Goal: Check status: Check status

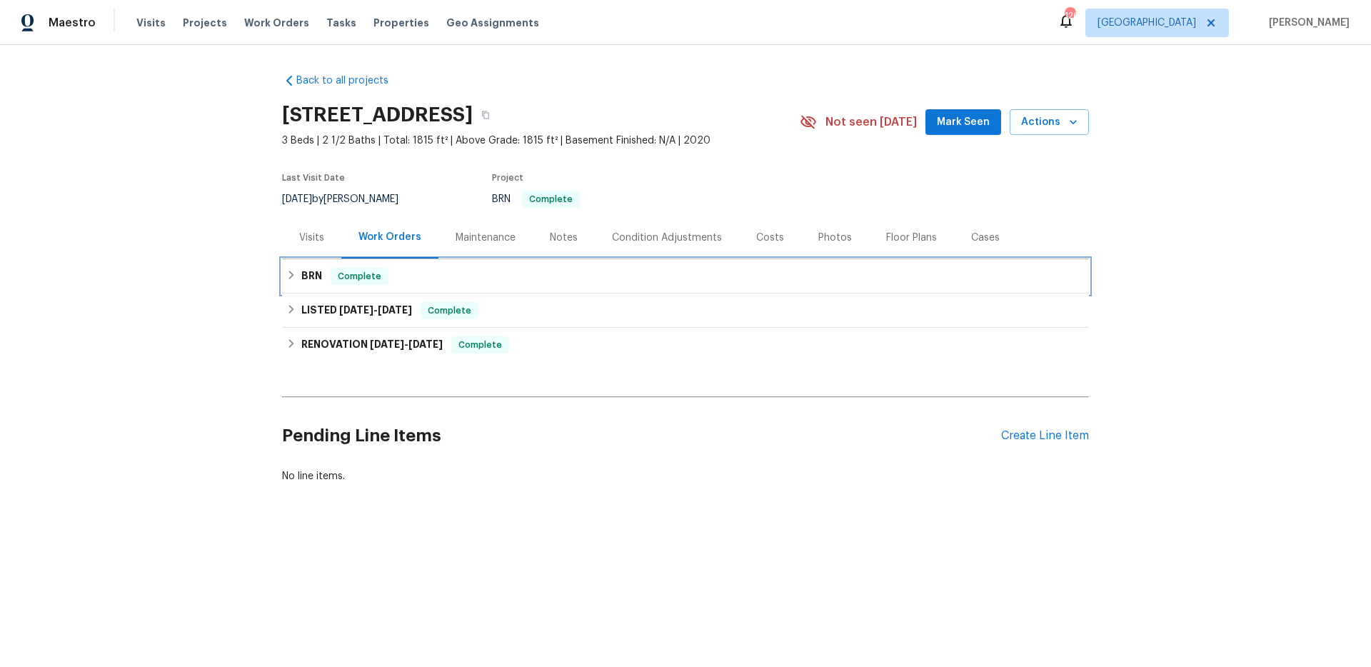
click at [454, 279] on div "BRN Complete" at bounding box center [685, 276] width 798 height 17
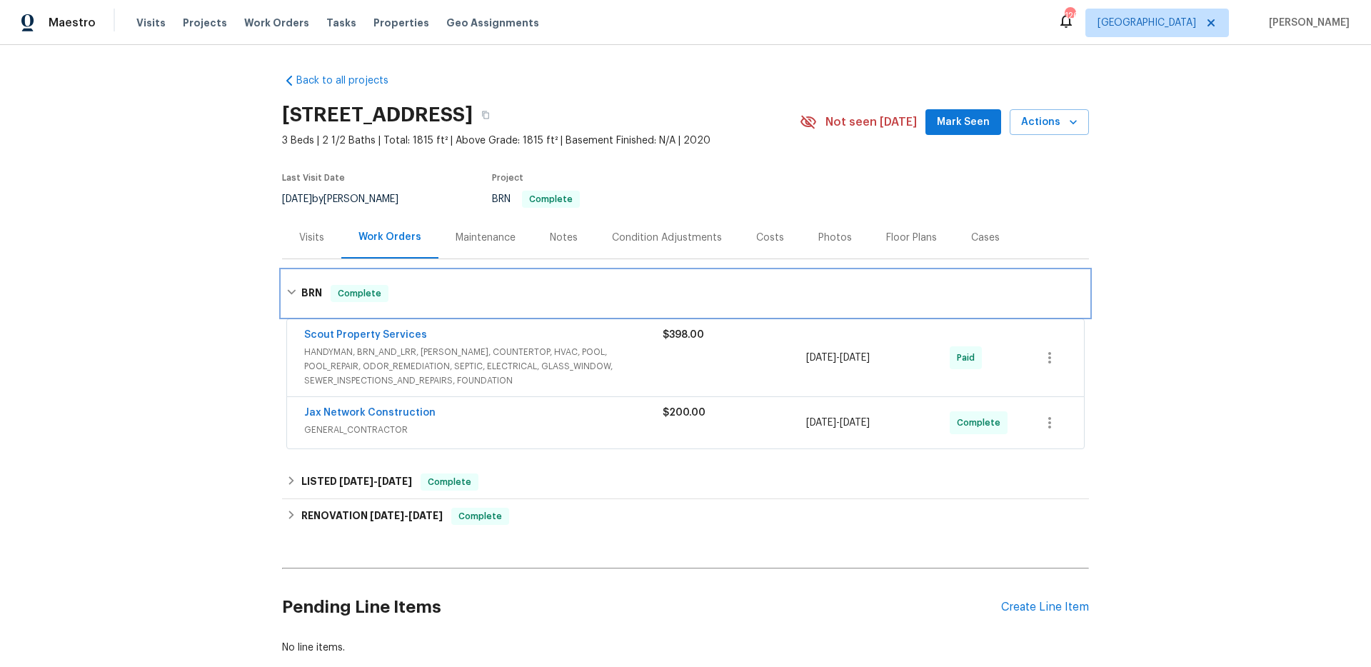
scroll to position [96, 0]
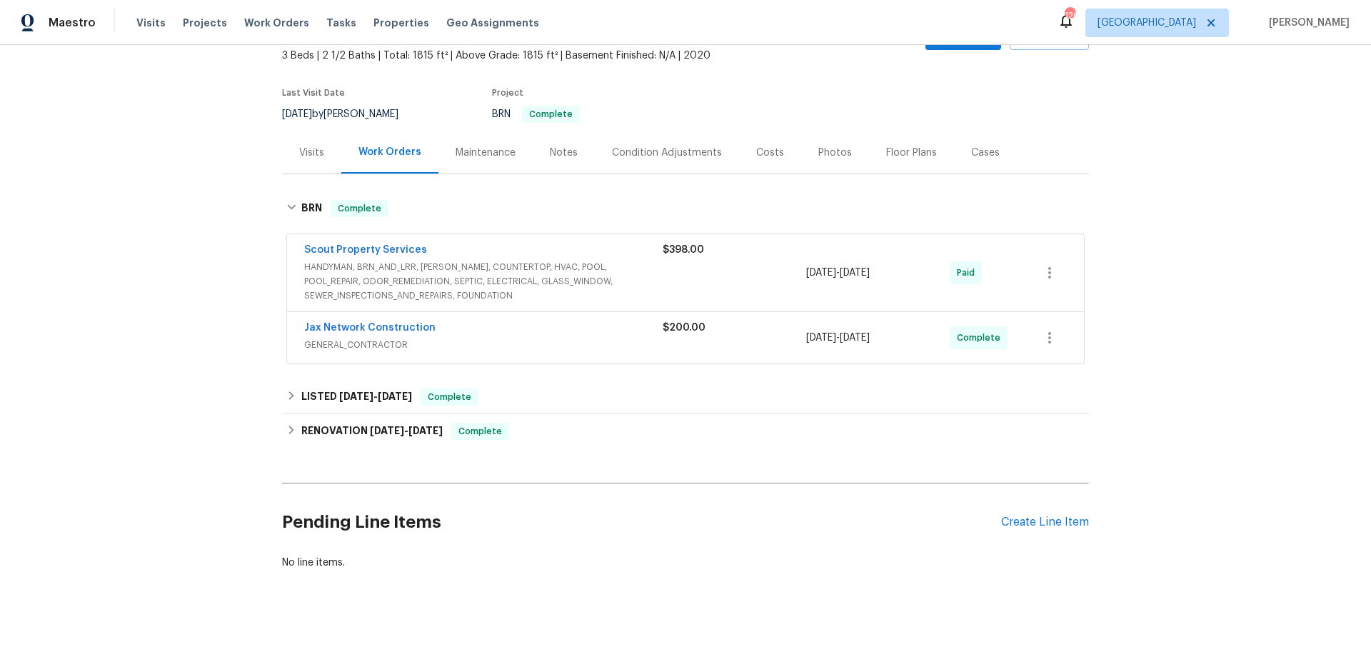
click at [134, 287] on div "Back to all projects [STREET_ADDRESS] 3 Beds | 2 1/2 Baths | Total: 1815 ft² | …" at bounding box center [685, 356] width 1371 height 622
click at [549, 260] on span "HANDYMAN, BRN_AND_LRR, [PERSON_NAME], COUNTERTOP, HVAC, POOL, POOL_REPAIR, ODOR…" at bounding box center [483, 281] width 358 height 43
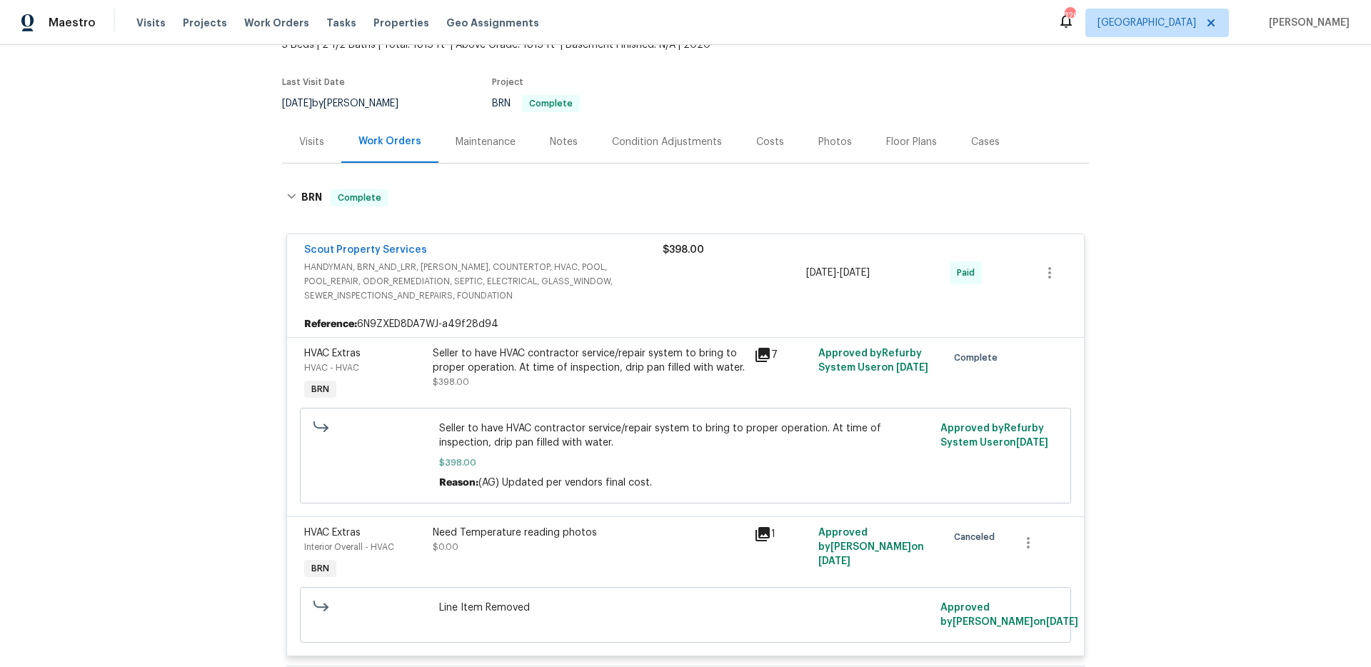
click at [201, 308] on div "Back to all projects [STREET_ADDRESS] 3 Beds | 2 1/2 Baths | Total: 1815 ft² | …" at bounding box center [685, 356] width 1371 height 622
click at [347, 247] on link "Scout Property Services" at bounding box center [365, 250] width 123 height 10
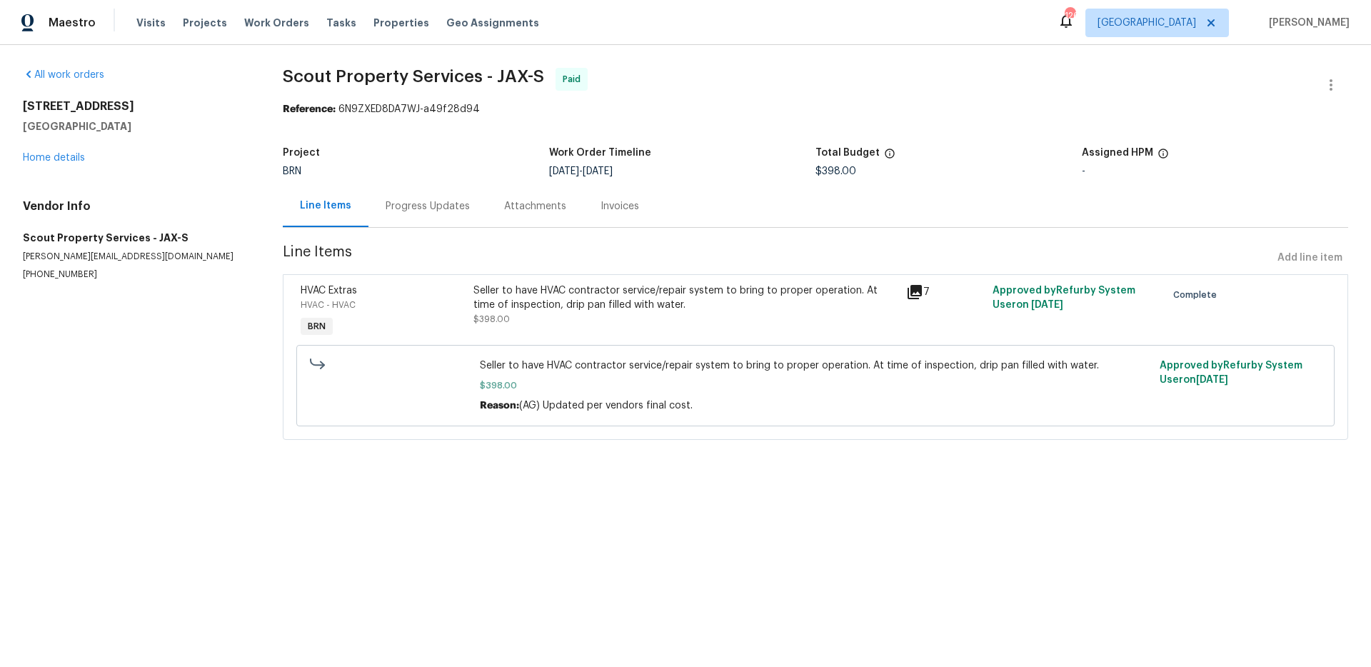
drag, startPoint x: 239, startPoint y: 335, endPoint x: 396, endPoint y: 232, distance: 187.1
click at [239, 335] on section "All work orders [STREET_ADDRESS] Home details Vendor Info Scout Property Servic…" at bounding box center [136, 262] width 226 height 389
drag, startPoint x: 414, startPoint y: 213, endPoint x: 411, endPoint y: 219, distance: 7.4
click at [414, 213] on div "Progress Updates" at bounding box center [428, 206] width 84 height 14
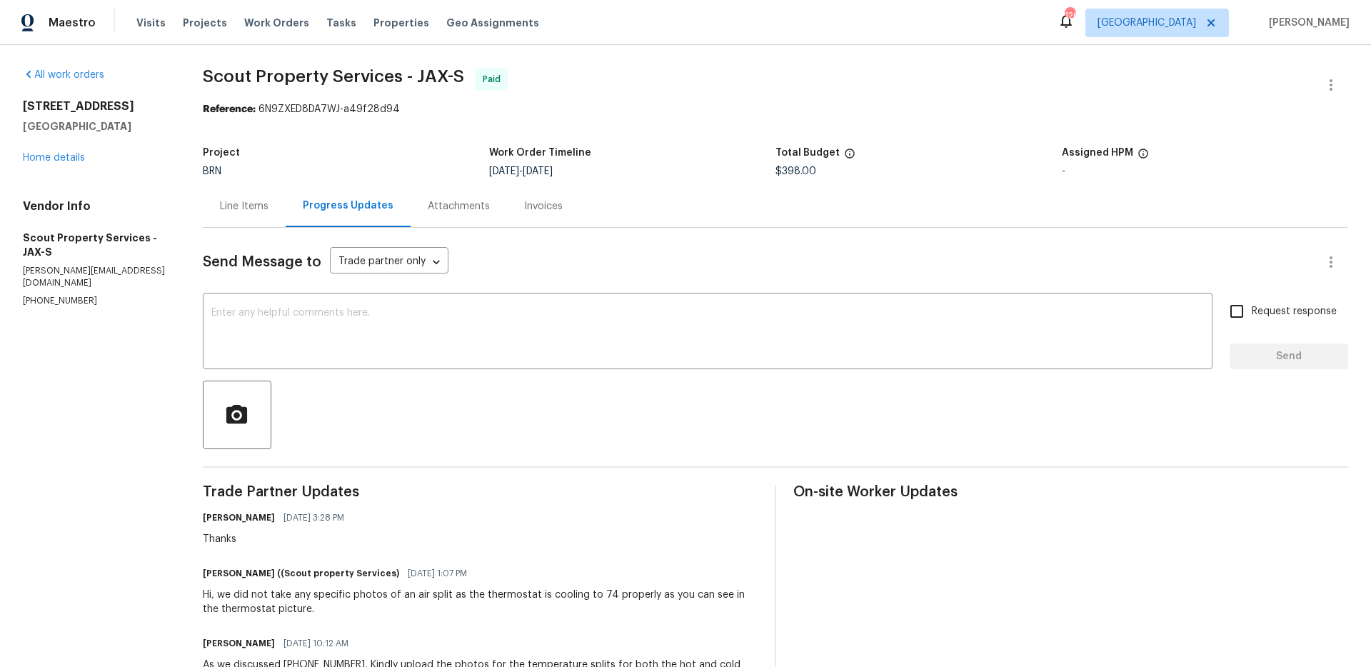
click at [178, 364] on div "All work orders [STREET_ADDRESS] Home details Vendor Info Scout Property Servic…" at bounding box center [685, 581] width 1371 height 1072
click at [52, 165] on div "All work orders [STREET_ADDRESS] Home details Vendor Info Scout Property Servic…" at bounding box center [96, 187] width 146 height 239
click at [61, 157] on link "Home details" at bounding box center [54, 158] width 62 height 10
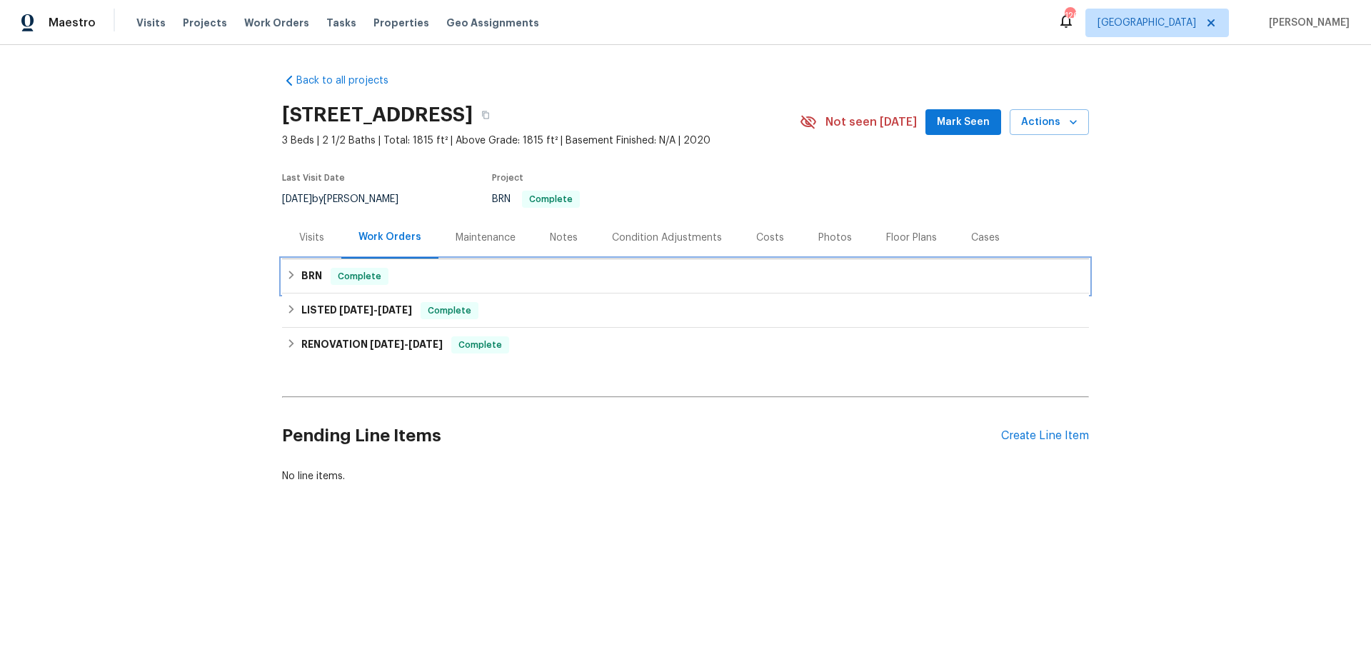
click at [374, 278] on span "Complete" at bounding box center [359, 276] width 55 height 14
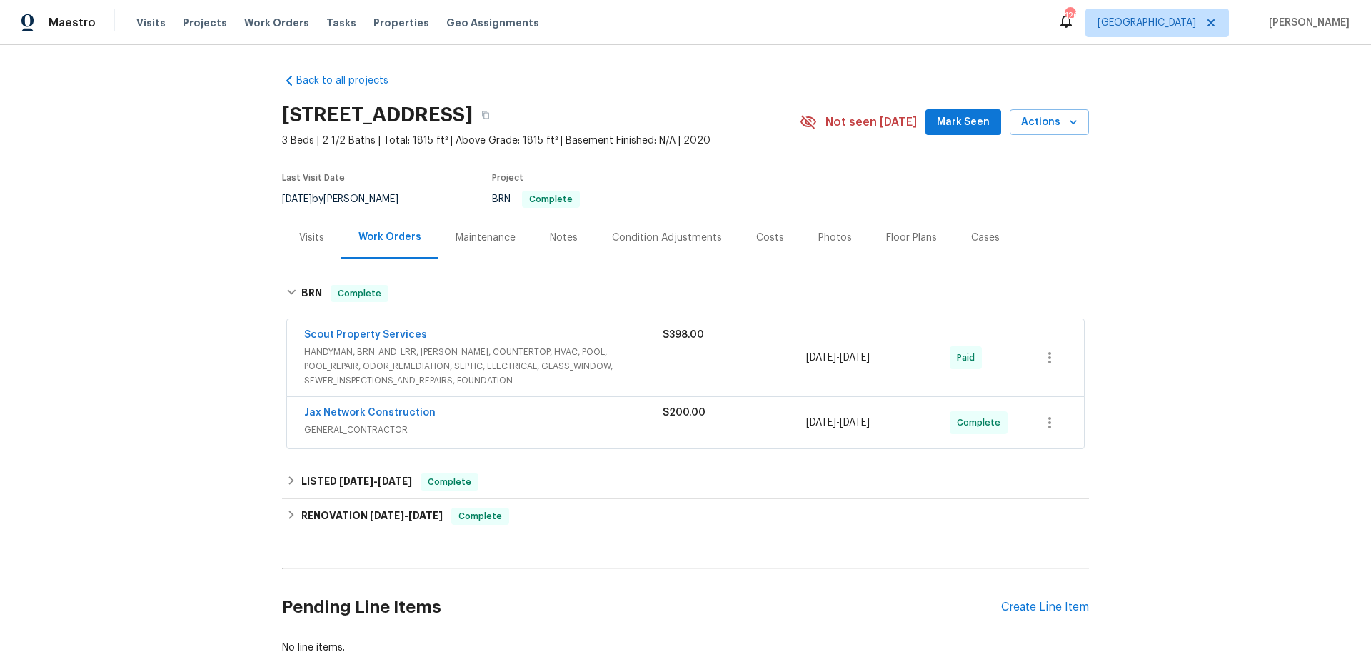
click at [412, 446] on div "Jax Network Construction GENERAL_CONTRACTOR $200.00 [DATE] - [DATE] Complete" at bounding box center [685, 422] width 797 height 51
click at [396, 406] on span "Jax Network Construction" at bounding box center [369, 413] width 131 height 14
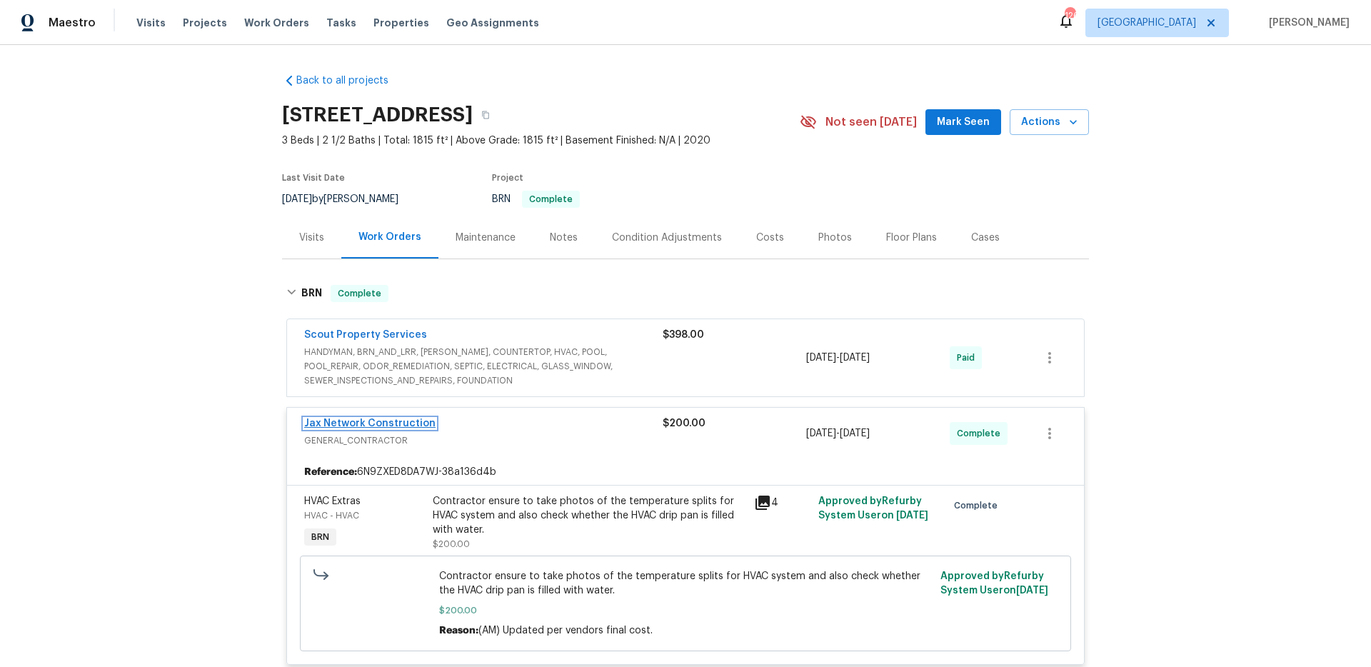
click at [386, 421] on link "Jax Network Construction" at bounding box center [369, 423] width 131 height 10
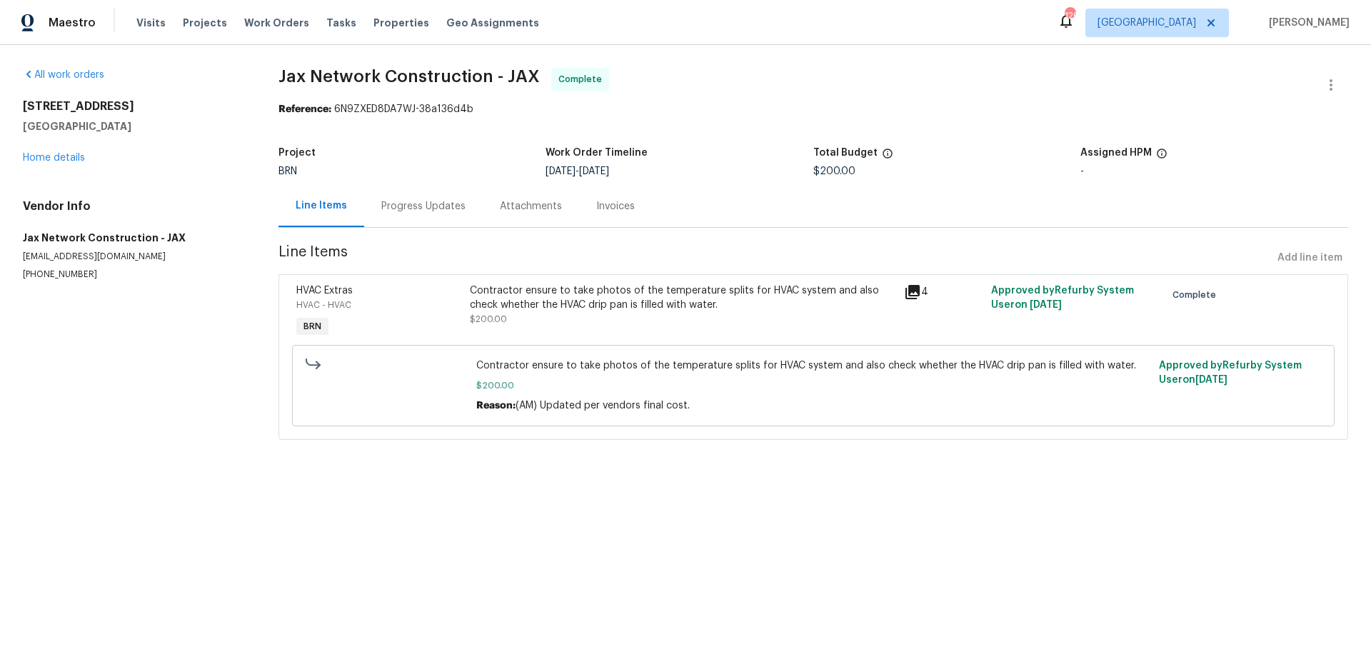
click at [423, 221] on div "Progress Updates" at bounding box center [423, 206] width 119 height 42
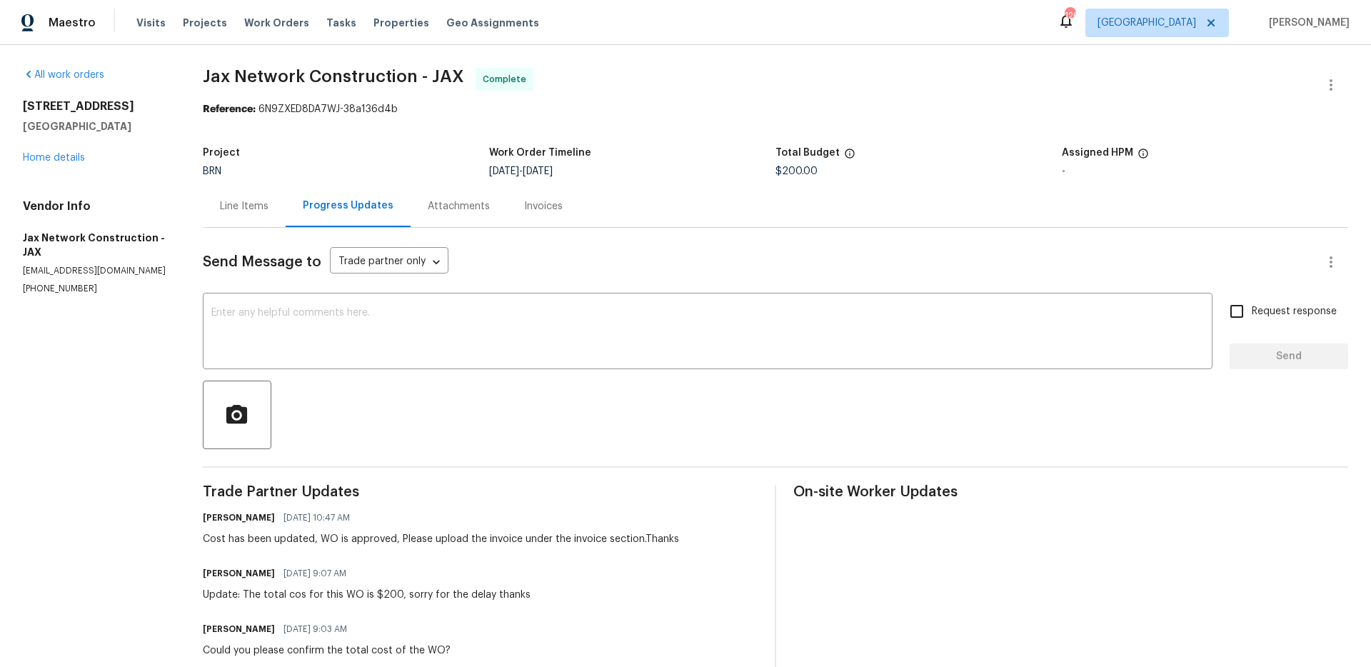
click at [428, 222] on div "Attachments" at bounding box center [459, 206] width 96 height 42
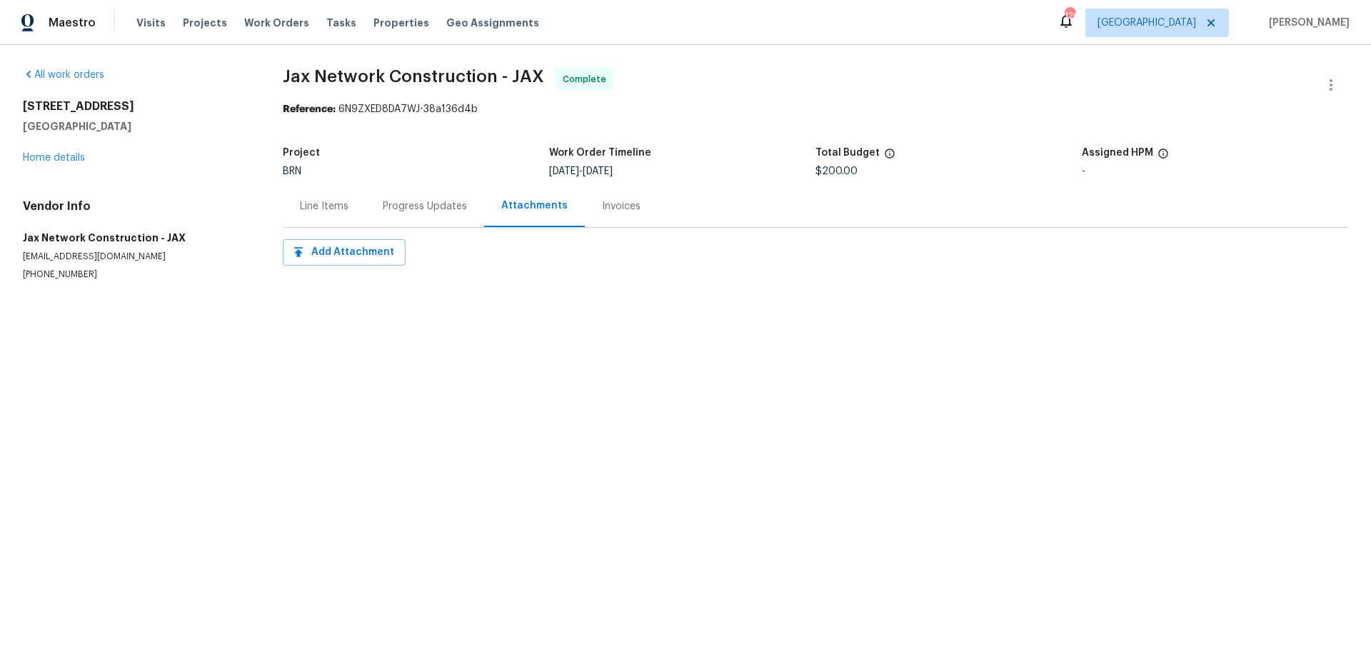
click at [421, 223] on div "Progress Updates" at bounding box center [425, 206] width 119 height 42
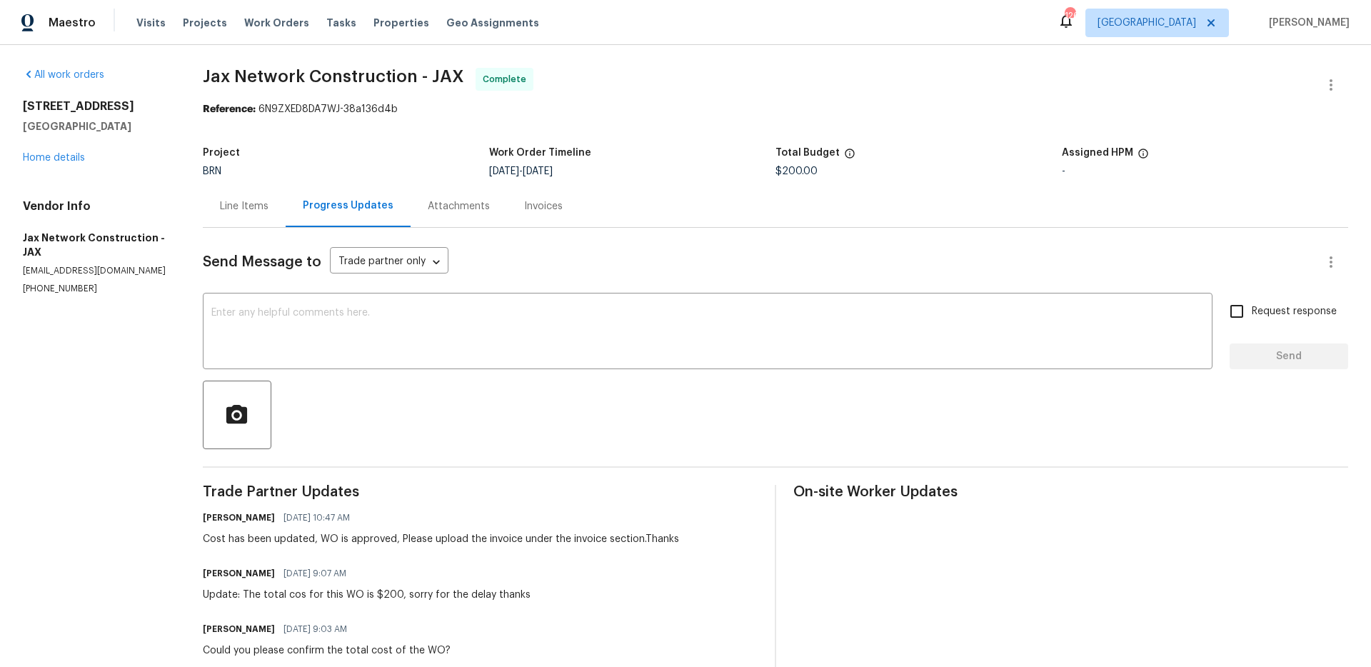
click at [276, 207] on div "Line Items" at bounding box center [244, 206] width 83 height 42
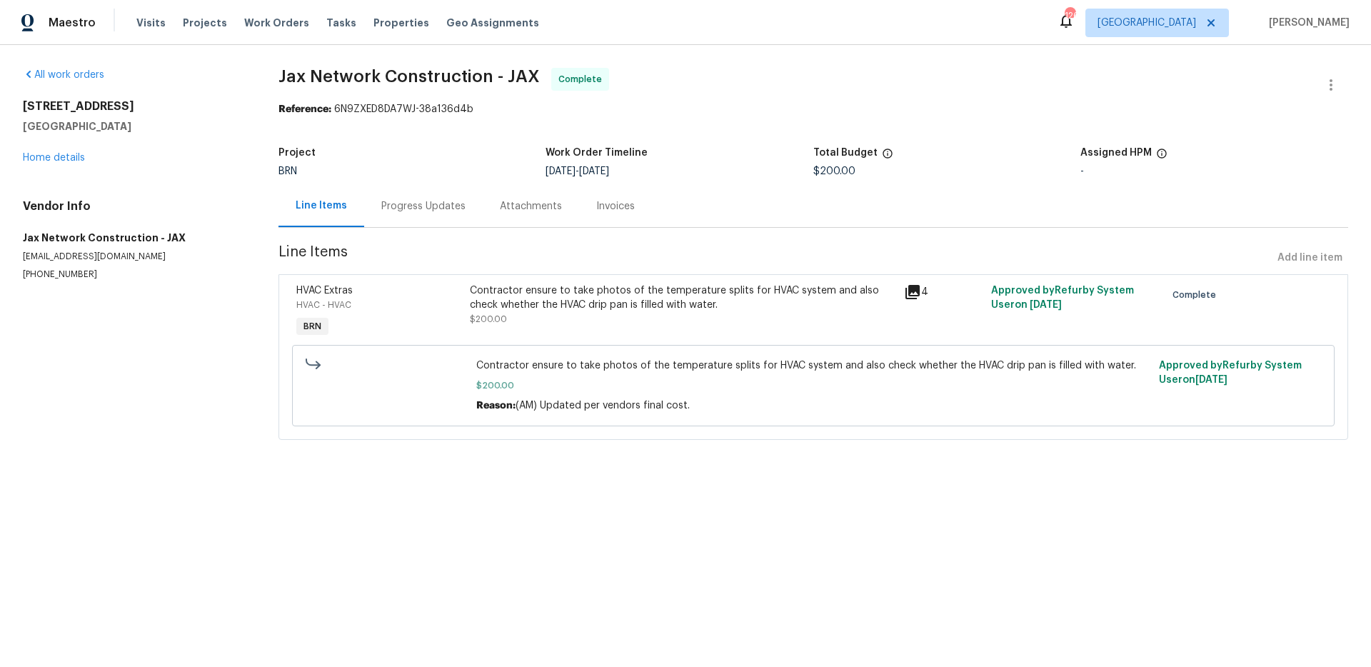
click at [907, 292] on icon at bounding box center [912, 292] width 14 height 14
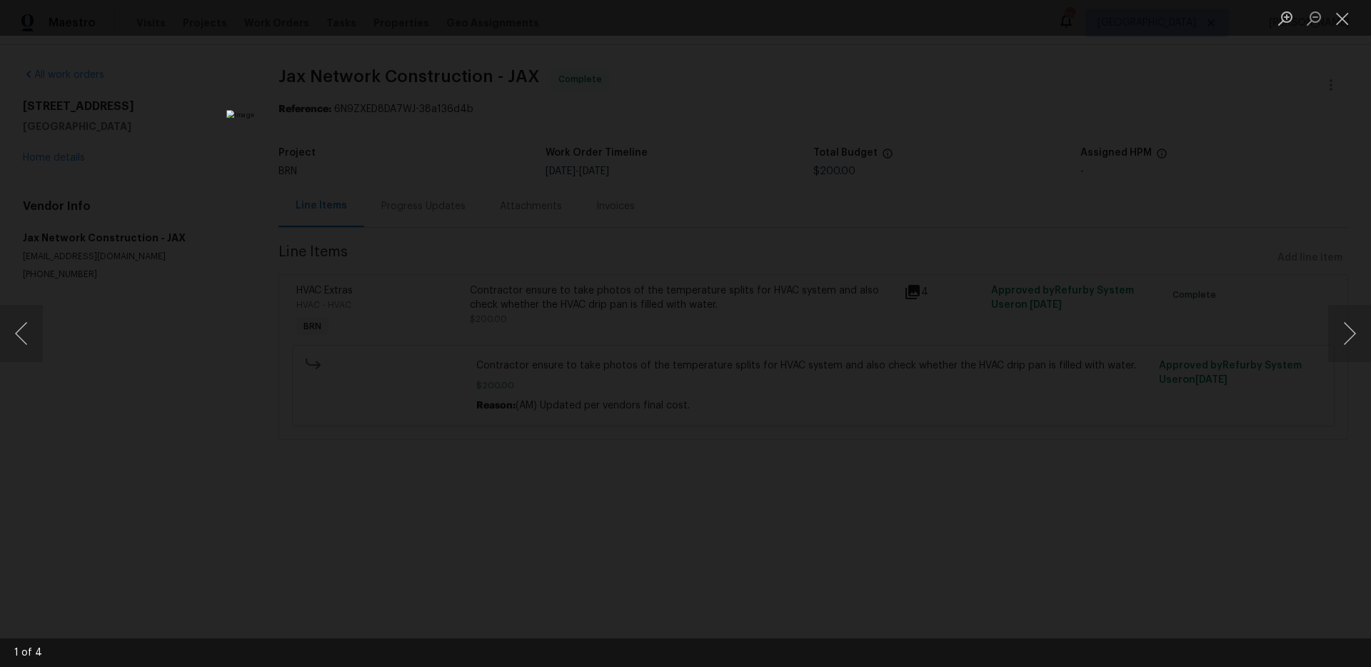
click at [583, 198] on img "Lightbox" at bounding box center [685, 333] width 918 height 446
click at [400, 294] on div "Lightbox" at bounding box center [685, 333] width 1371 height 667
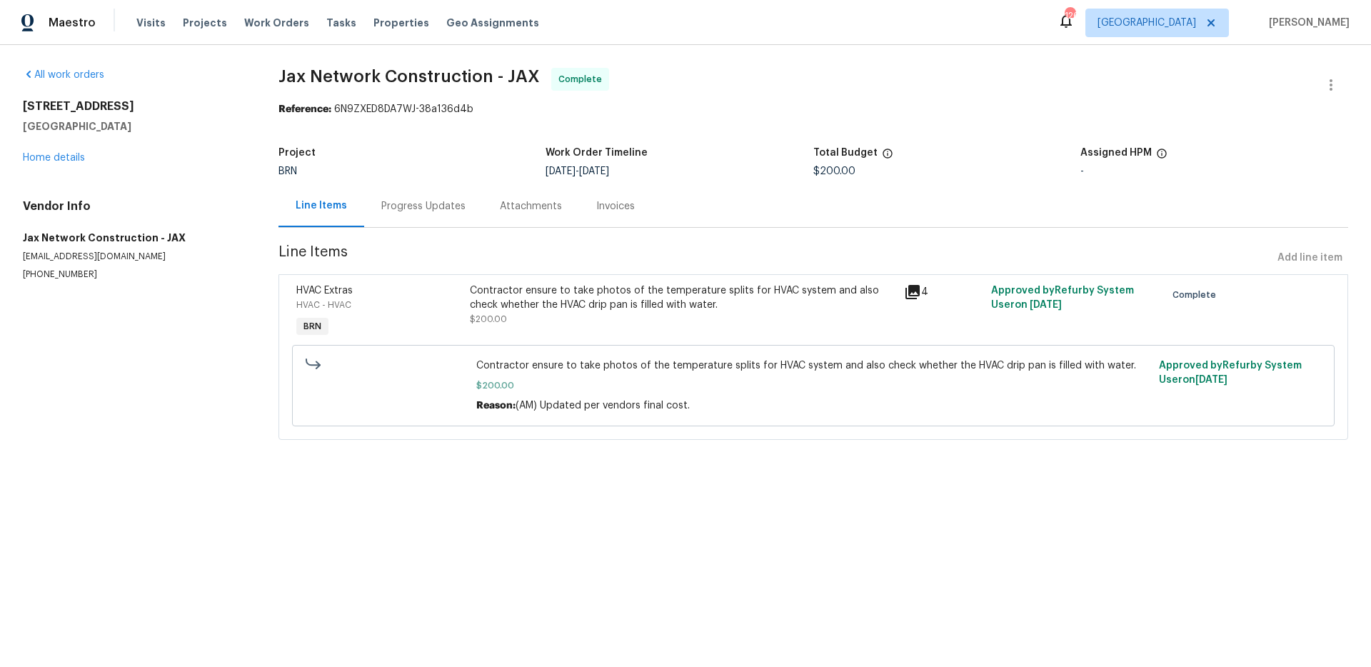
click at [514, 301] on div "Contractor ensure to take photos of the temperature splits for HVAC system and …" at bounding box center [683, 297] width 426 height 29
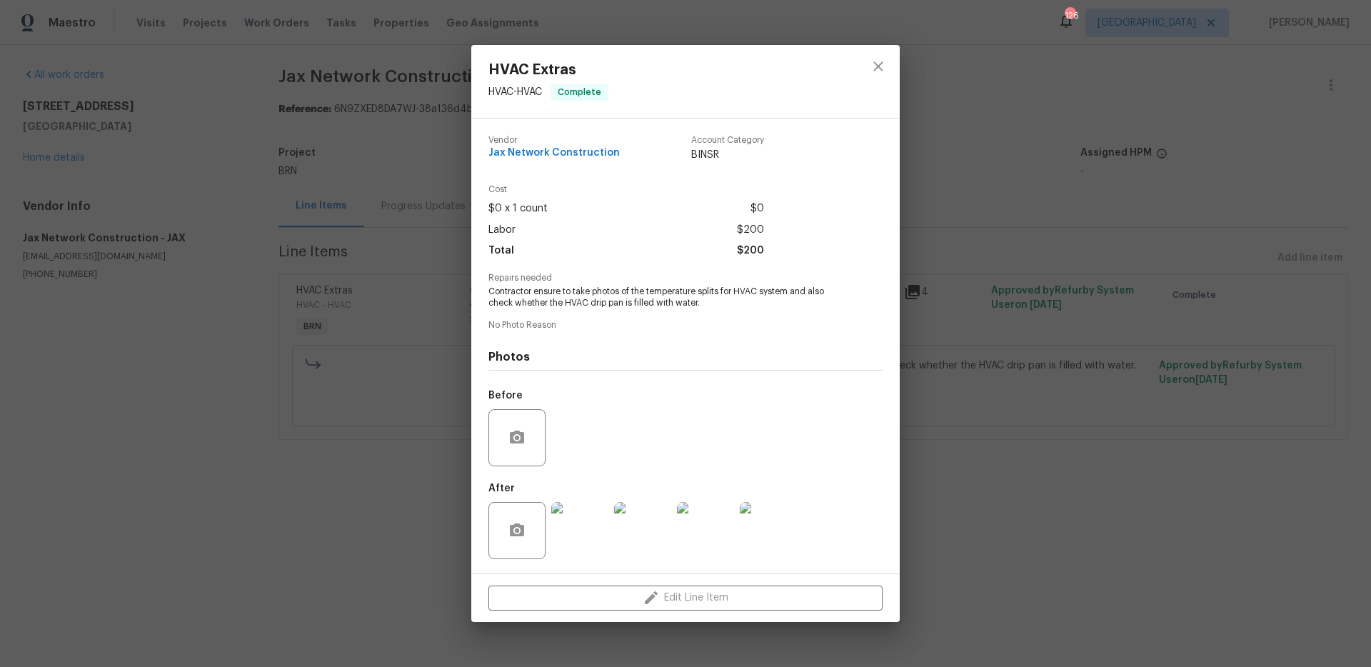
click at [583, 553] on img at bounding box center [579, 530] width 57 height 57
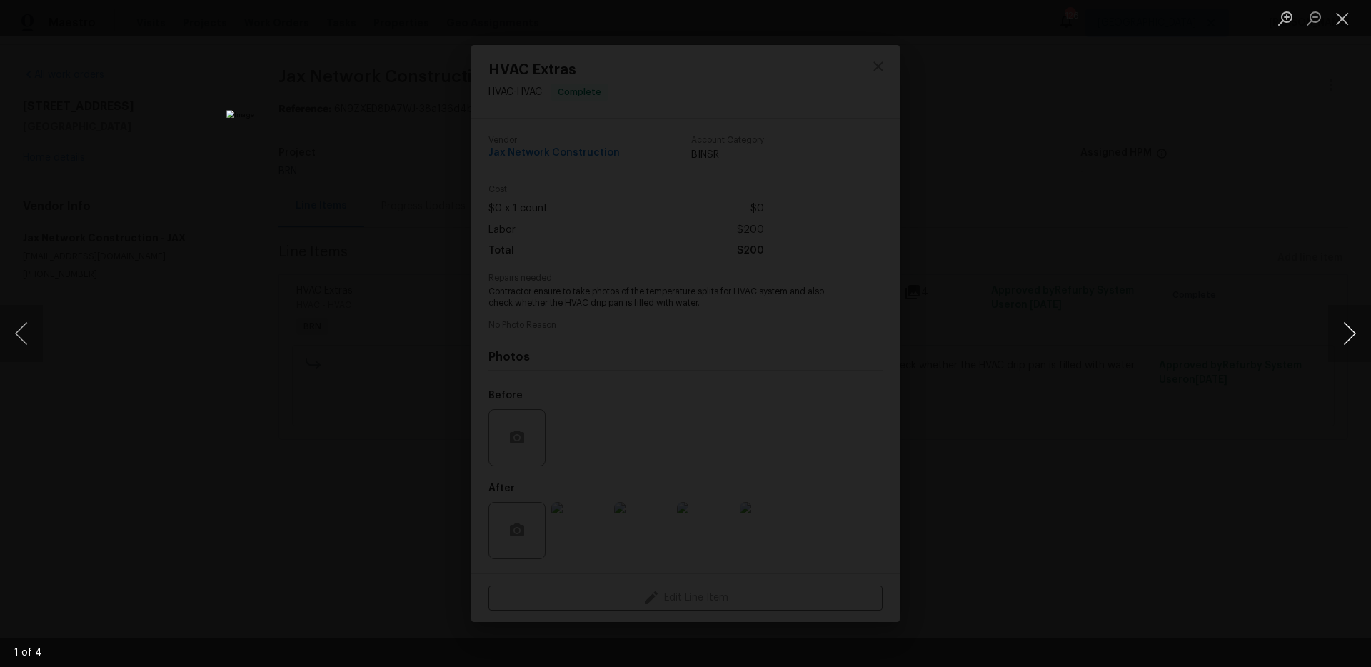
click at [1353, 333] on button "Next image" at bounding box center [1349, 333] width 43 height 57
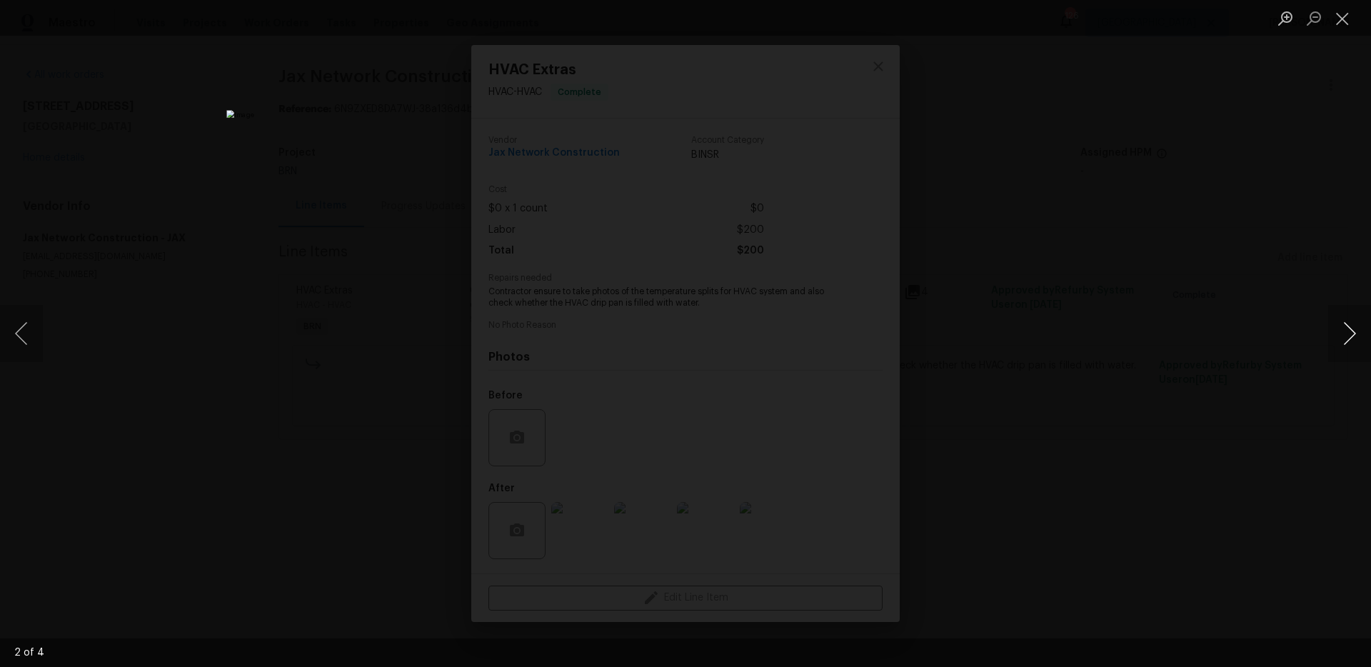
click at [1353, 333] on button "Next image" at bounding box center [1349, 333] width 43 height 57
click at [18, 330] on button "Previous image" at bounding box center [21, 333] width 43 height 57
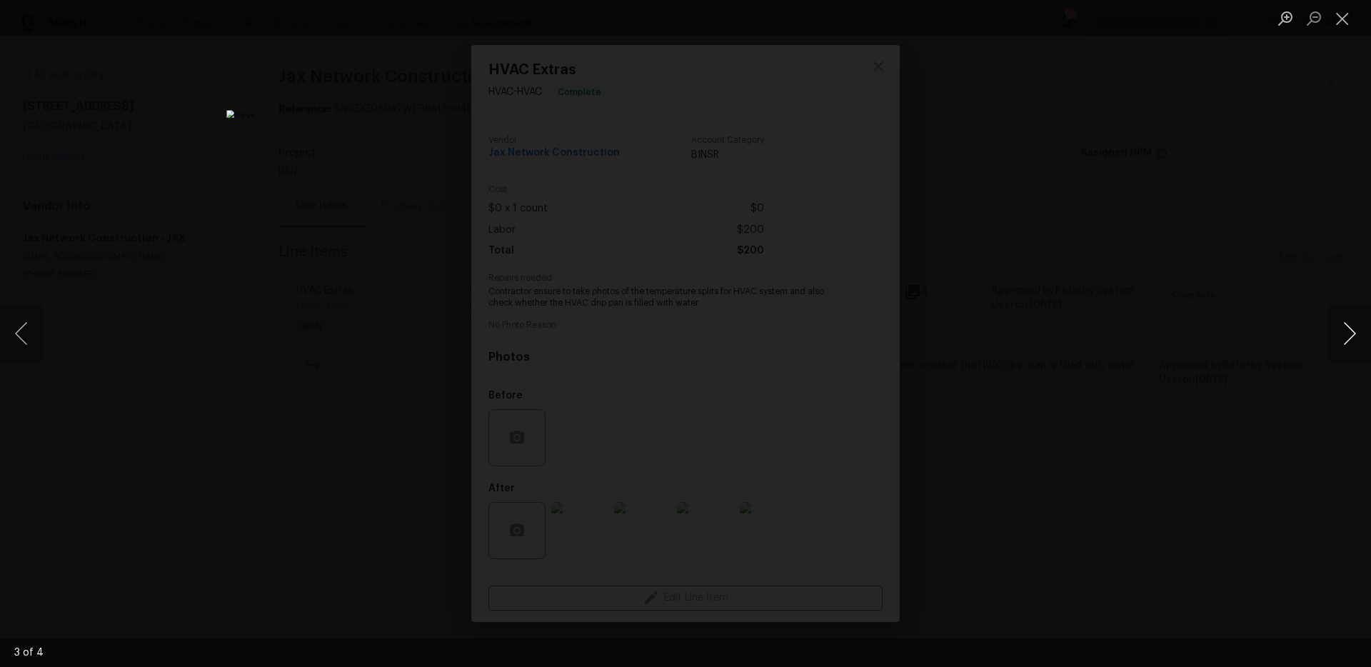
click at [1353, 340] on button "Next image" at bounding box center [1349, 333] width 43 height 57
click at [1353, 331] on button "Next image" at bounding box center [1349, 333] width 43 height 57
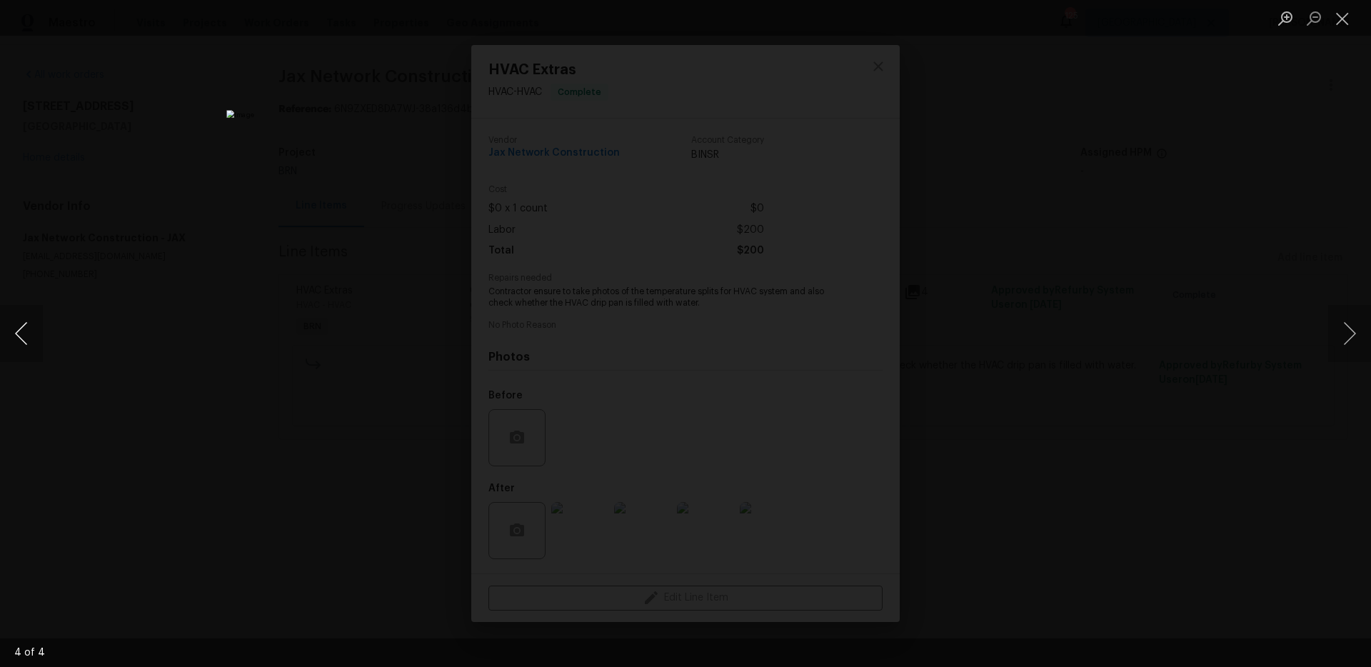
click at [23, 326] on button "Previous image" at bounding box center [21, 333] width 43 height 57
click at [1354, 331] on button "Next image" at bounding box center [1349, 333] width 43 height 57
click at [349, 176] on div "Lightbox" at bounding box center [685, 333] width 1371 height 667
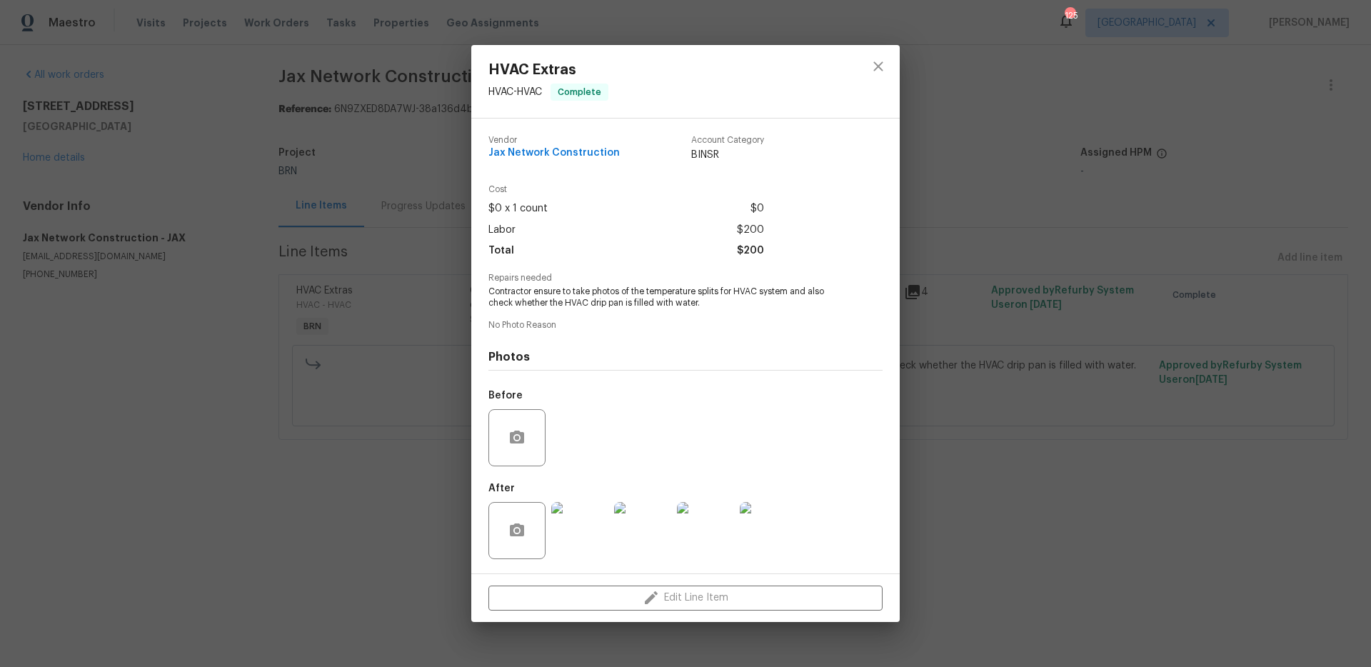
click at [321, 370] on div "HVAC Extras HVAC - HVAC Complete Vendor Jax Network Construction Account Catego…" at bounding box center [685, 333] width 1371 height 667
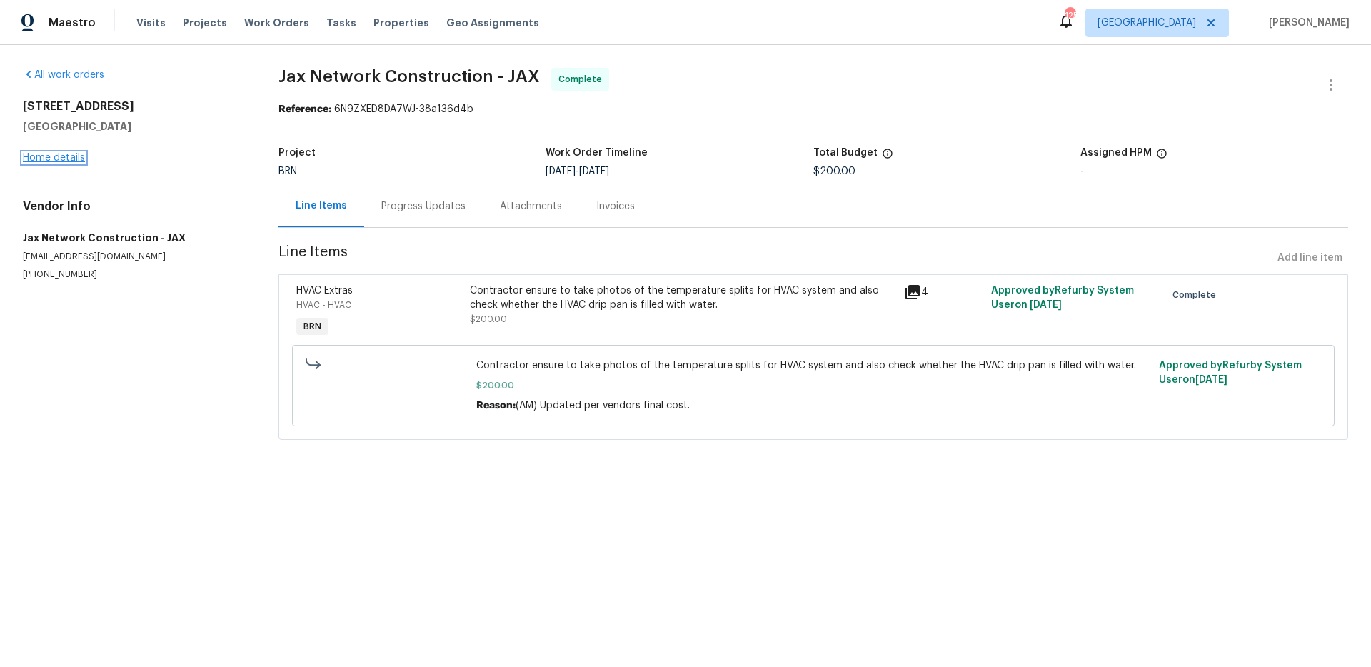
click at [71, 154] on link "Home details" at bounding box center [54, 158] width 62 height 10
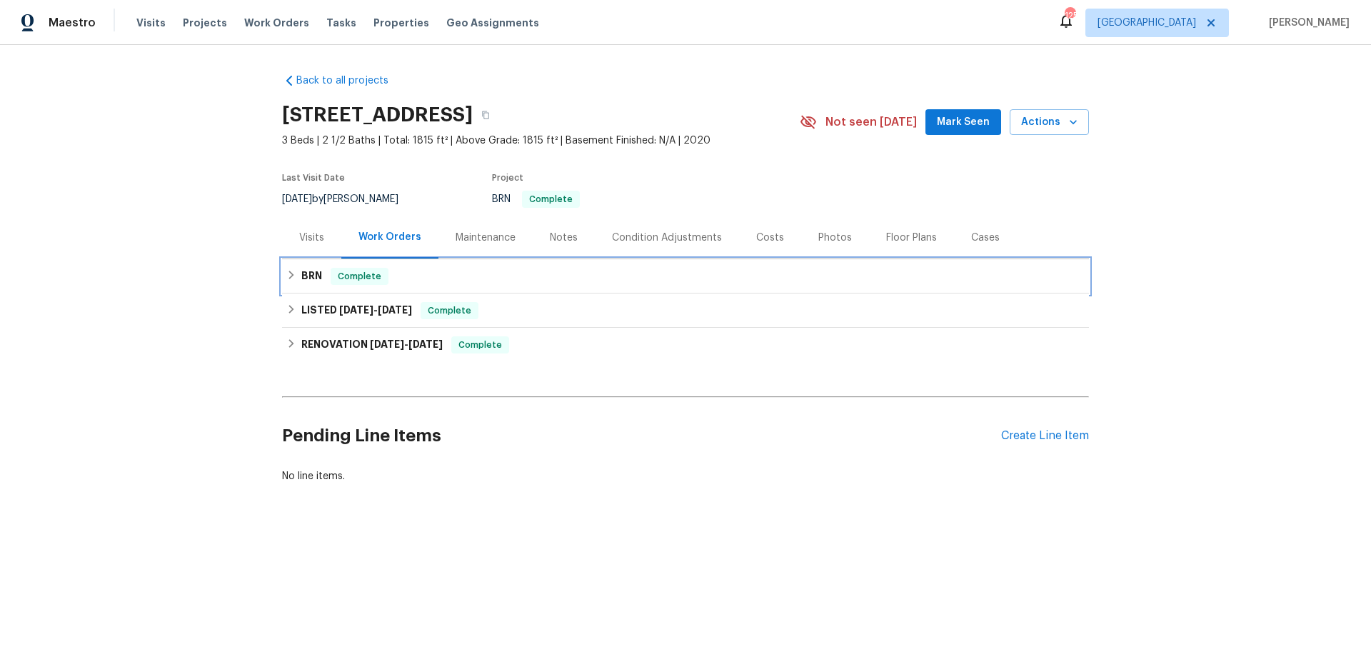
click at [364, 281] on span "Complete" at bounding box center [359, 276] width 55 height 14
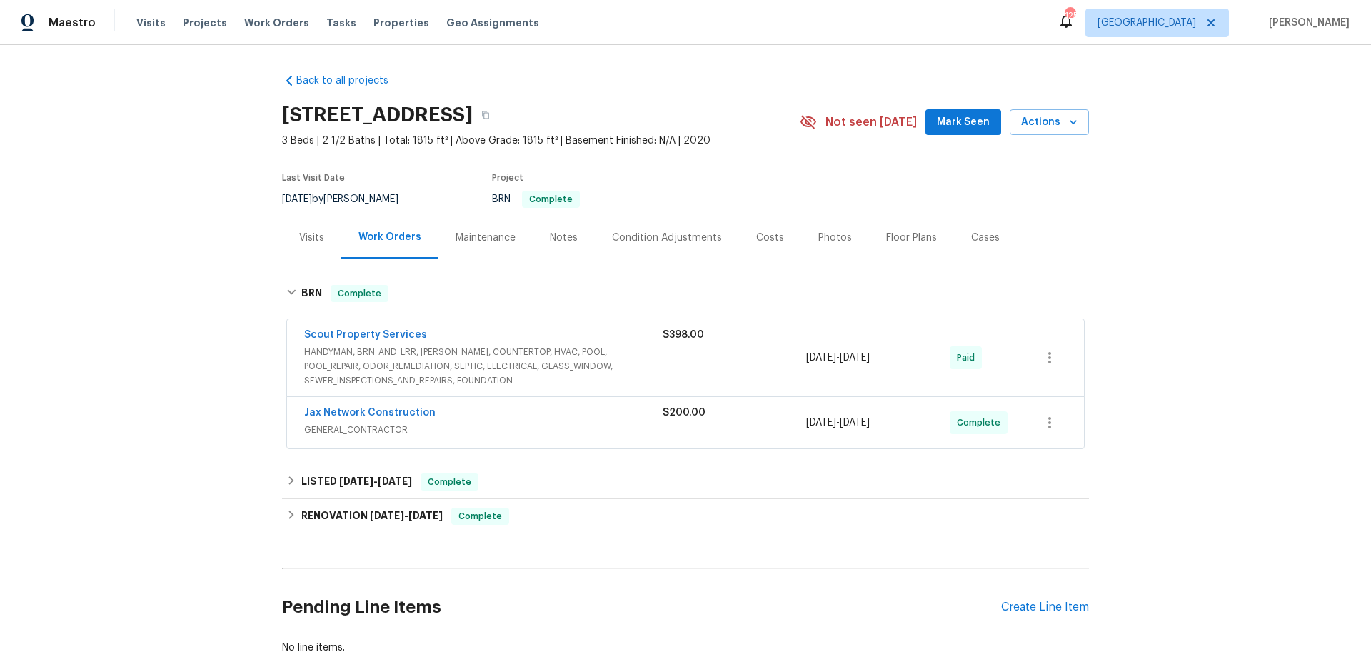
click at [163, 288] on div "Back to all projects [STREET_ADDRESS] 3 Beds | 2 1/2 Baths | Total: 1815 ft² | …" at bounding box center [685, 356] width 1371 height 622
click at [455, 234] on div "Maintenance" at bounding box center [485, 238] width 60 height 14
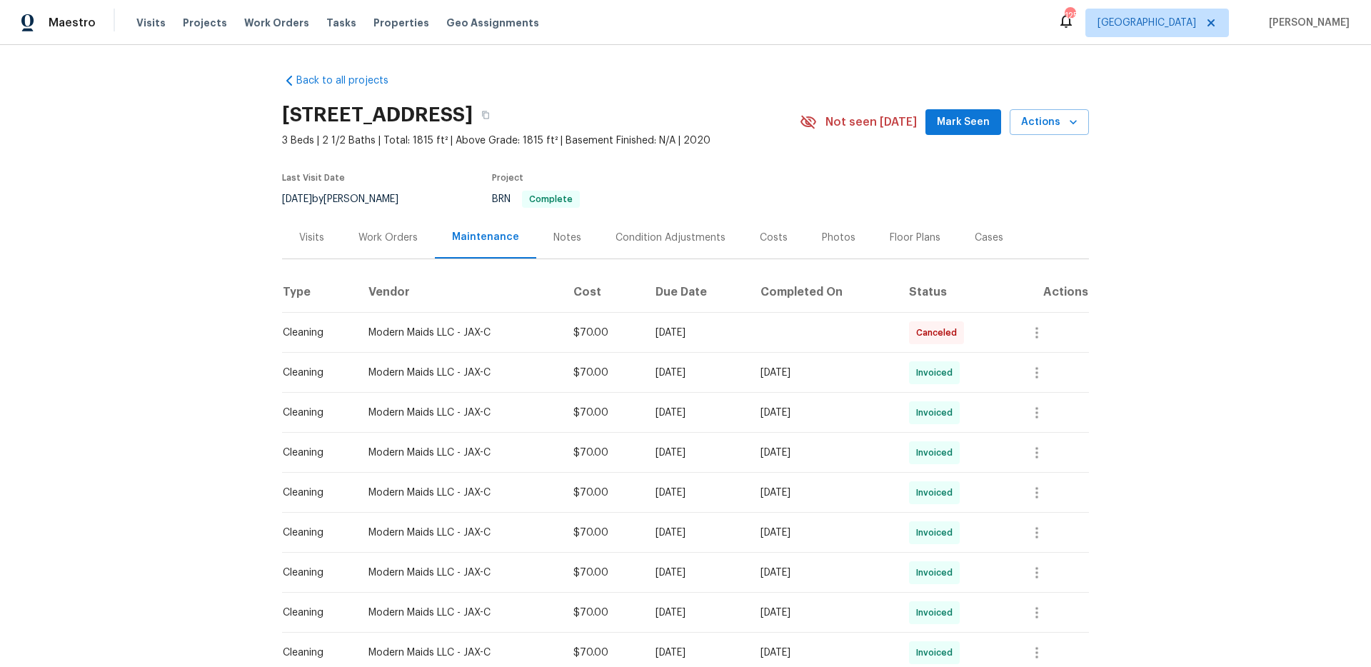
click at [398, 240] on div "Work Orders" at bounding box center [387, 238] width 59 height 14
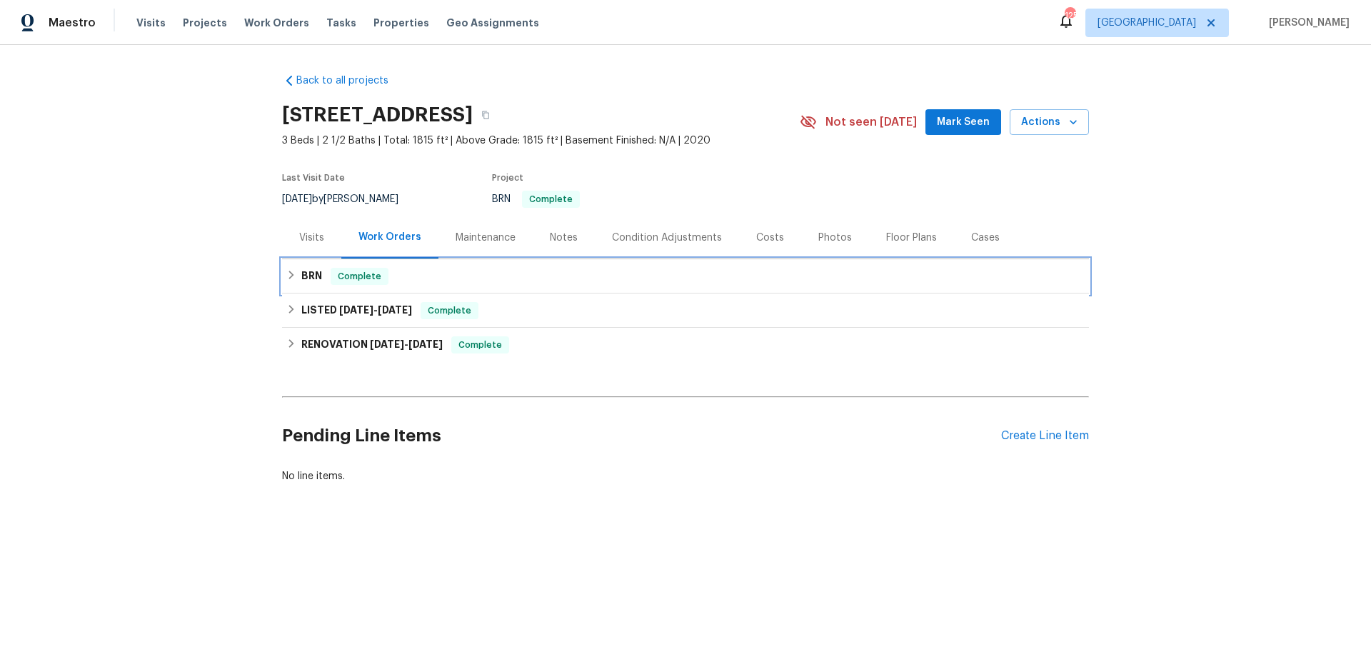
click at [373, 271] on span "Complete" at bounding box center [359, 276] width 55 height 14
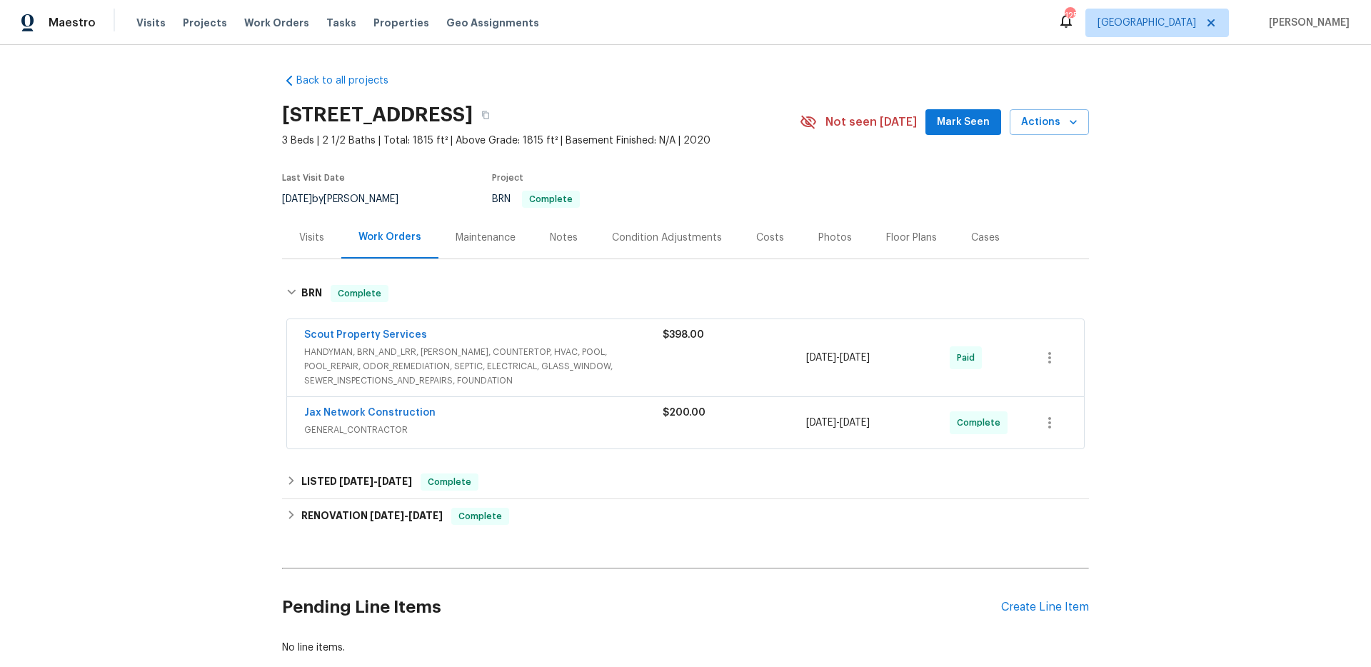
click at [470, 354] on span "HANDYMAN, BRN_AND_LRR, [PERSON_NAME], COUNTERTOP, HVAC, POOL, POOL_REPAIR, ODOR…" at bounding box center [483, 366] width 358 height 43
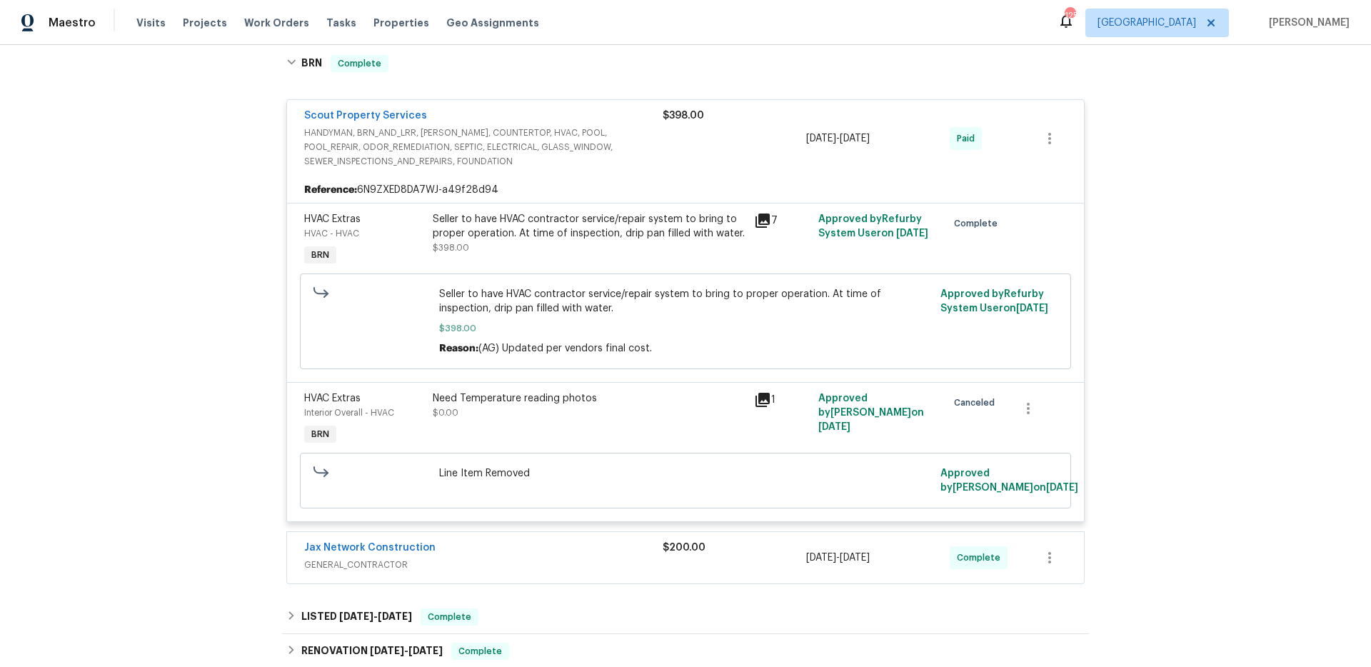
scroll to position [231, 0]
click at [481, 564] on span "GENERAL_CONTRACTOR" at bounding box center [483, 563] width 358 height 14
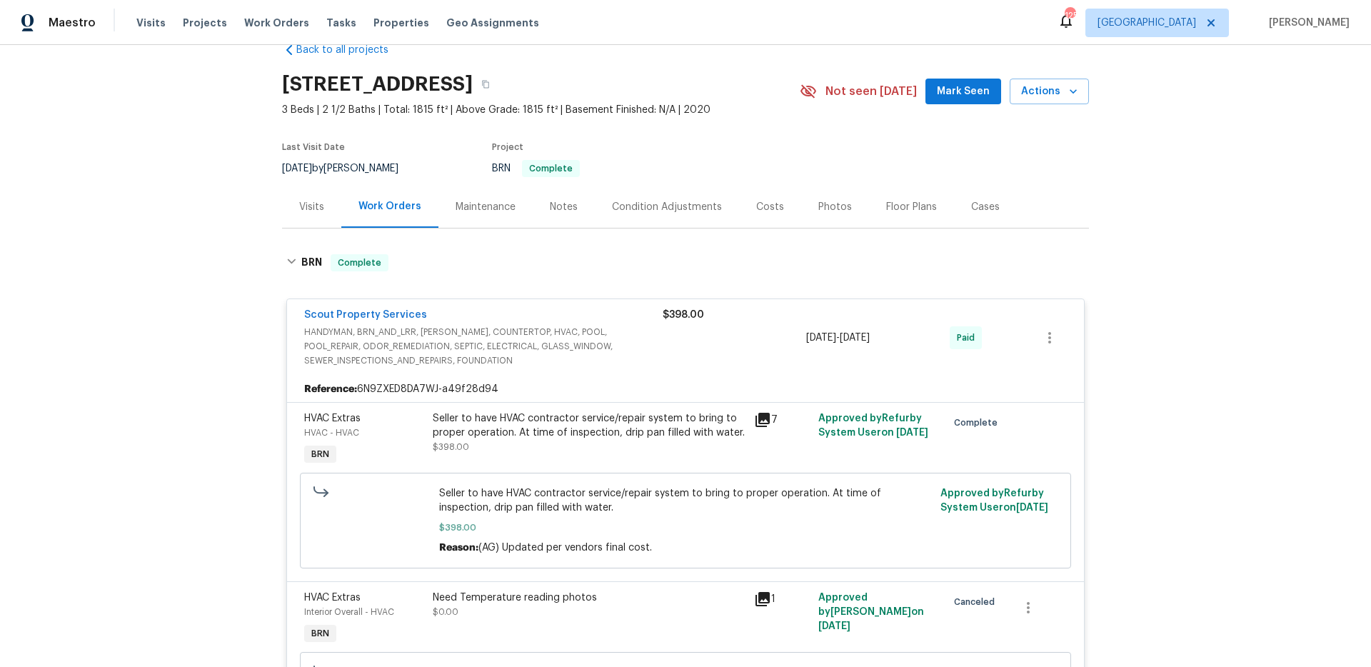
scroll to position [0, 0]
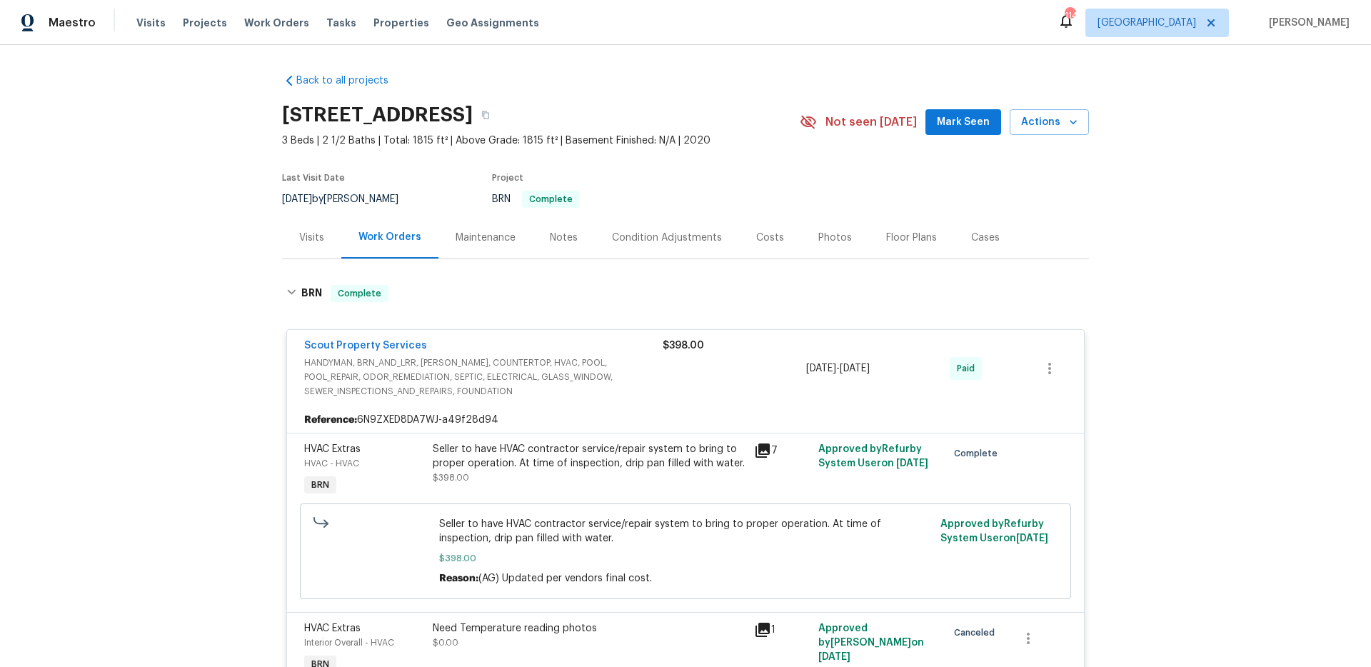
drag, startPoint x: 214, startPoint y: 201, endPoint x: 281, endPoint y: 73, distance: 145.0
click at [214, 201] on div "Back to all projects [STREET_ADDRESS] 3 Beds | 2 1/2 Baths | Total: 1815 ft² | …" at bounding box center [685, 356] width 1371 height 622
